Goal: Check status: Check status

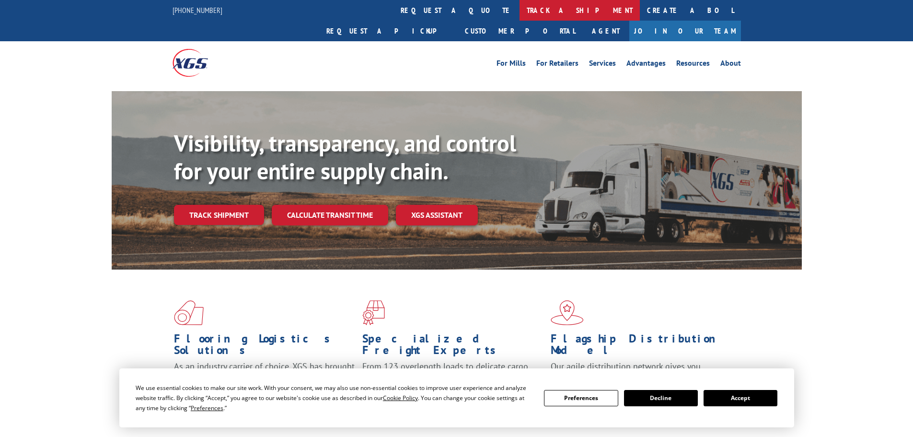
click at [519, 9] on link "track a shipment" at bounding box center [579, 10] width 120 height 21
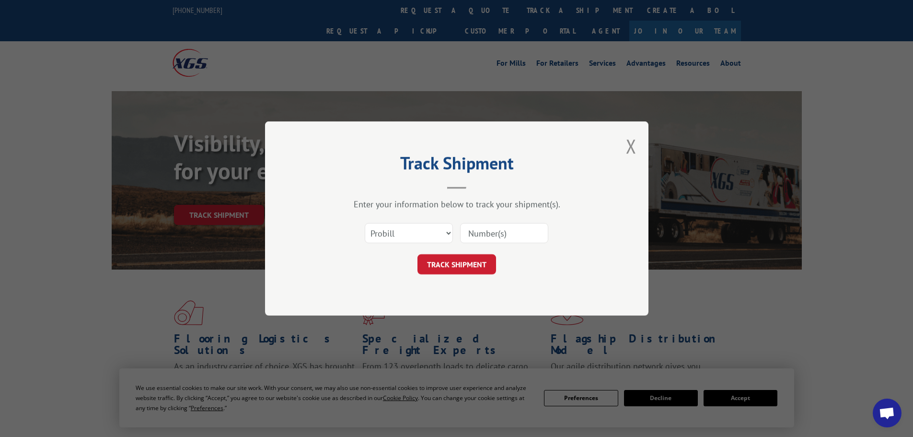
click at [392, 244] on div "Select category... Probill BOL PO" at bounding box center [457, 233] width 288 height 32
click at [393, 242] on select "Select category... Probill BOL PO" at bounding box center [409, 233] width 88 height 20
select select "bol"
click at [365, 223] on select "Select category... Probill BOL PO" at bounding box center [409, 233] width 88 height 20
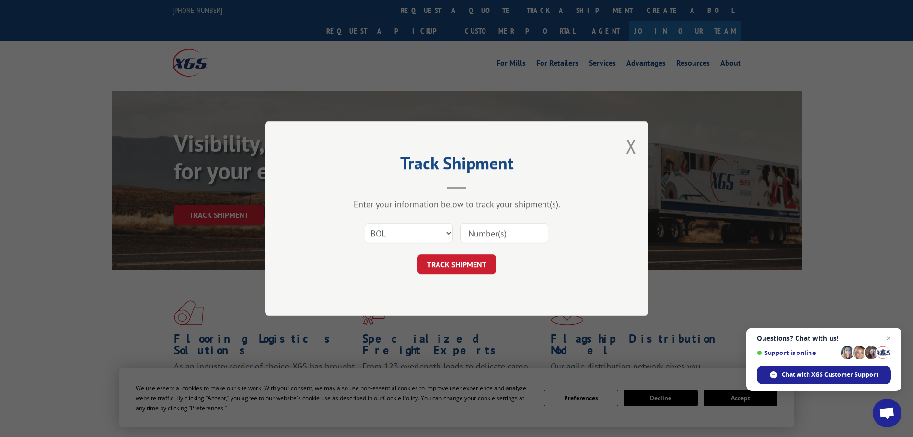
click at [479, 237] on input at bounding box center [504, 233] width 88 height 20
paste input "7039094"
type input "7039094"
click at [476, 261] on button "TRACK SHIPMENT" at bounding box center [456, 264] width 79 height 20
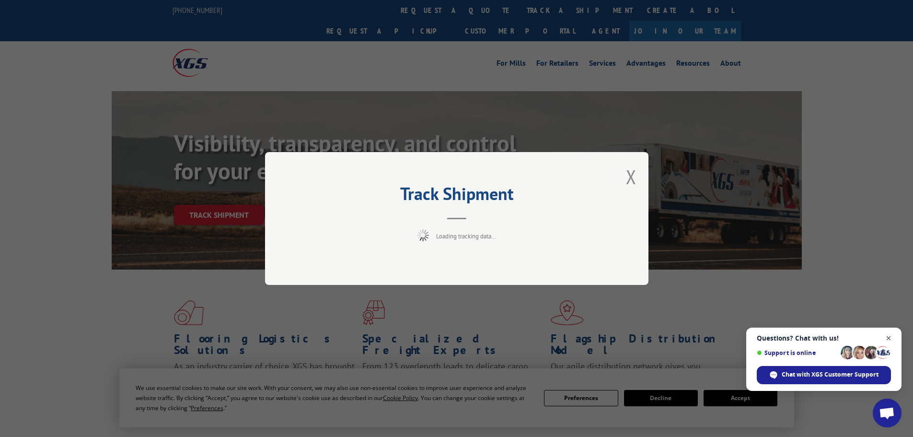
click at [888, 334] on span "Close chat" at bounding box center [889, 338] width 12 height 12
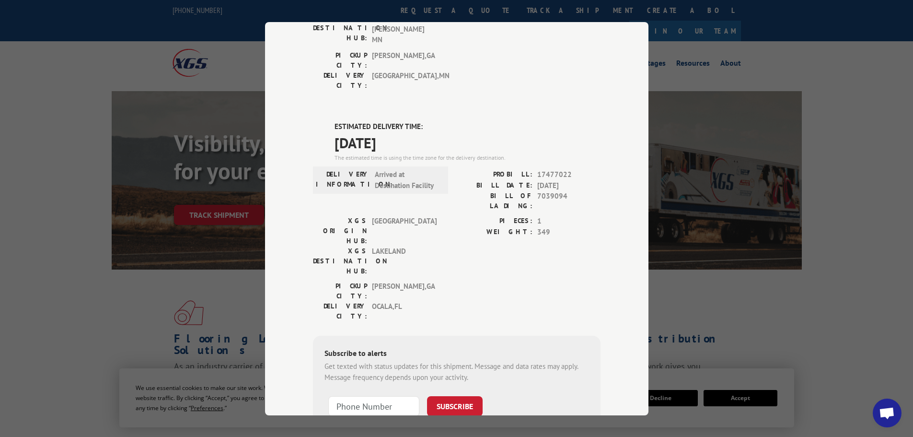
scroll to position [195, 0]
